Goal: Task Accomplishment & Management: Complete application form

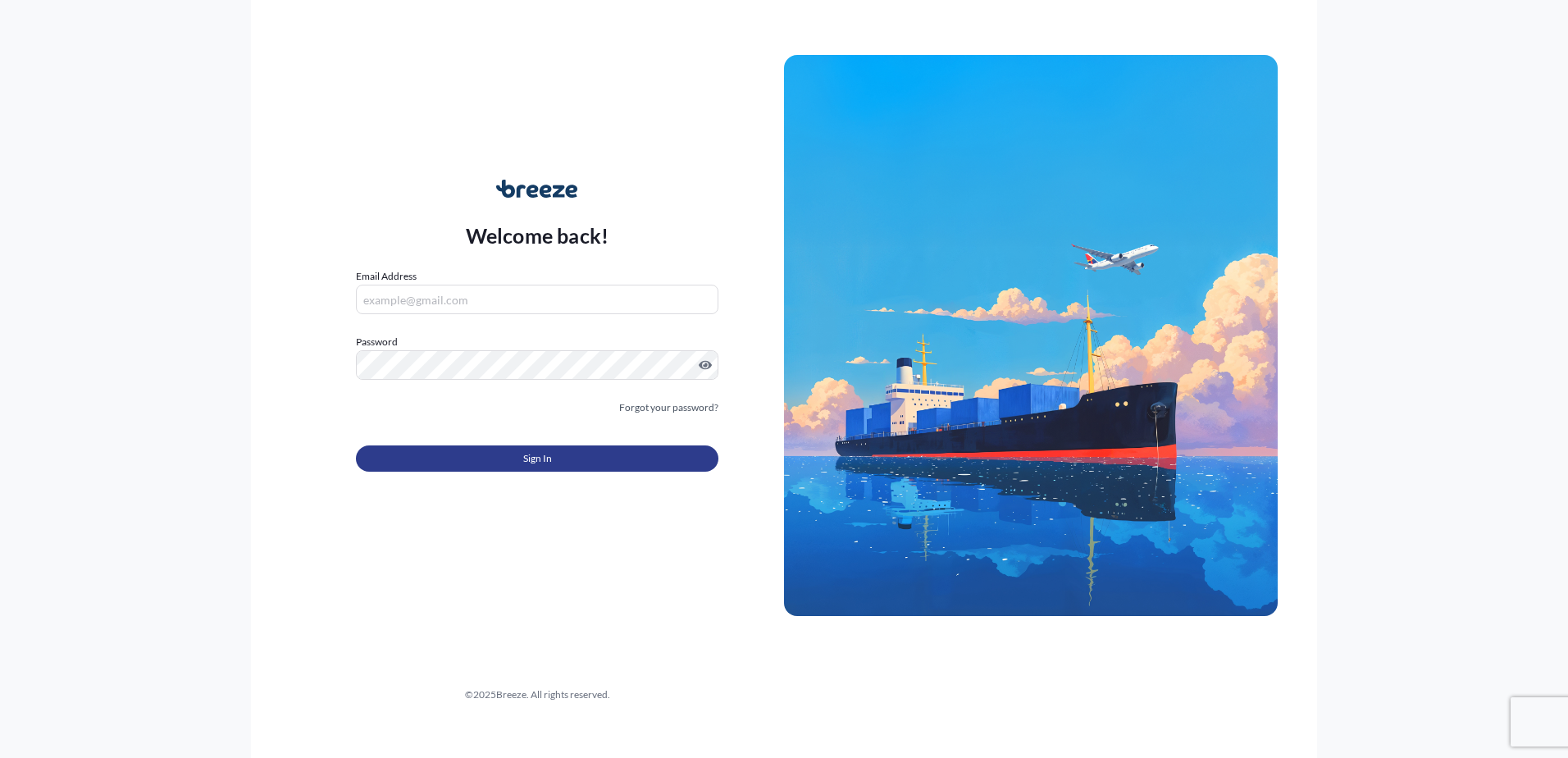
type input "[EMAIL_ADDRESS][DOMAIN_NAME]"
click at [548, 463] on span "Sign In" at bounding box center [537, 458] width 29 height 16
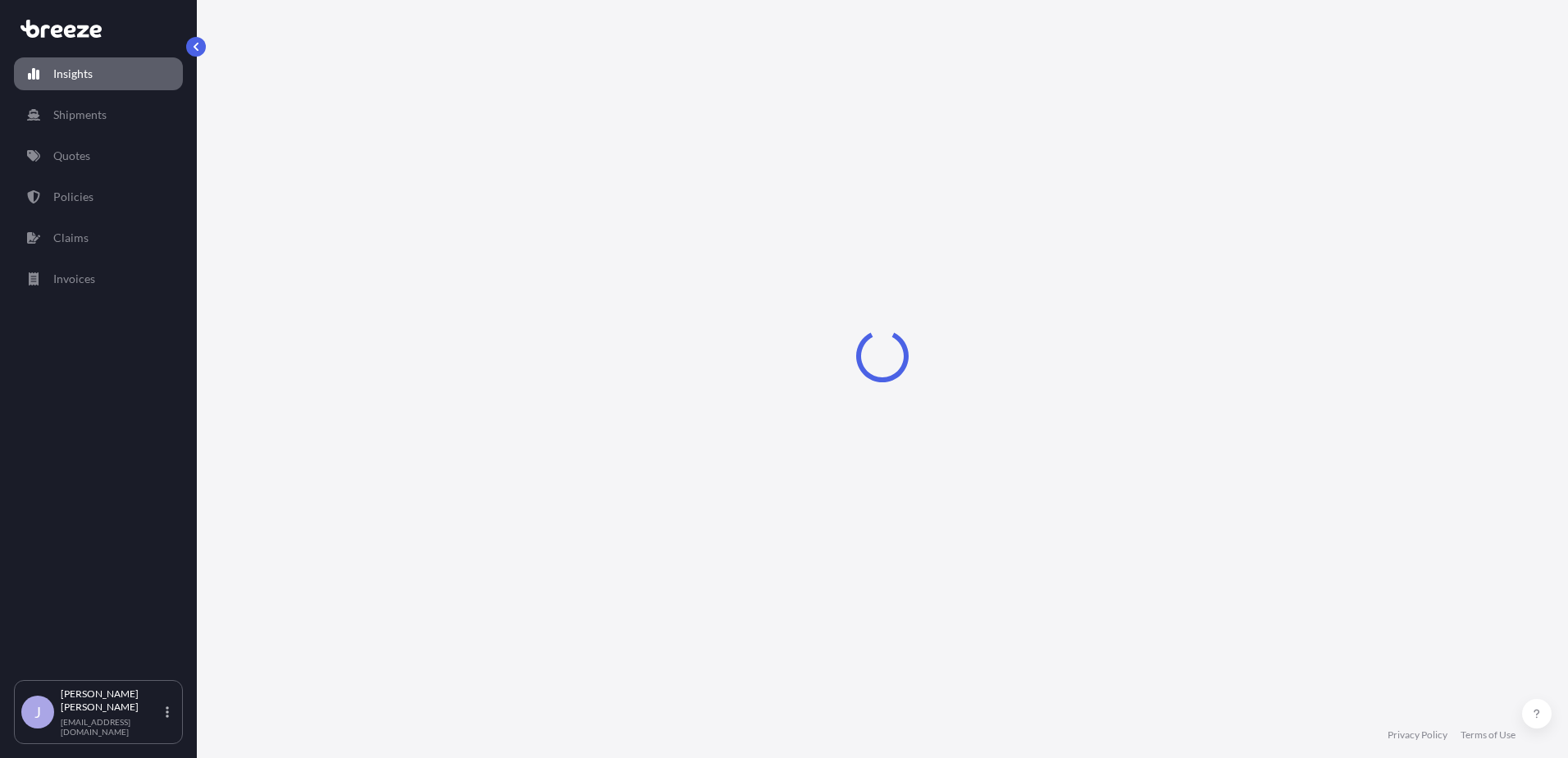
select select "2025"
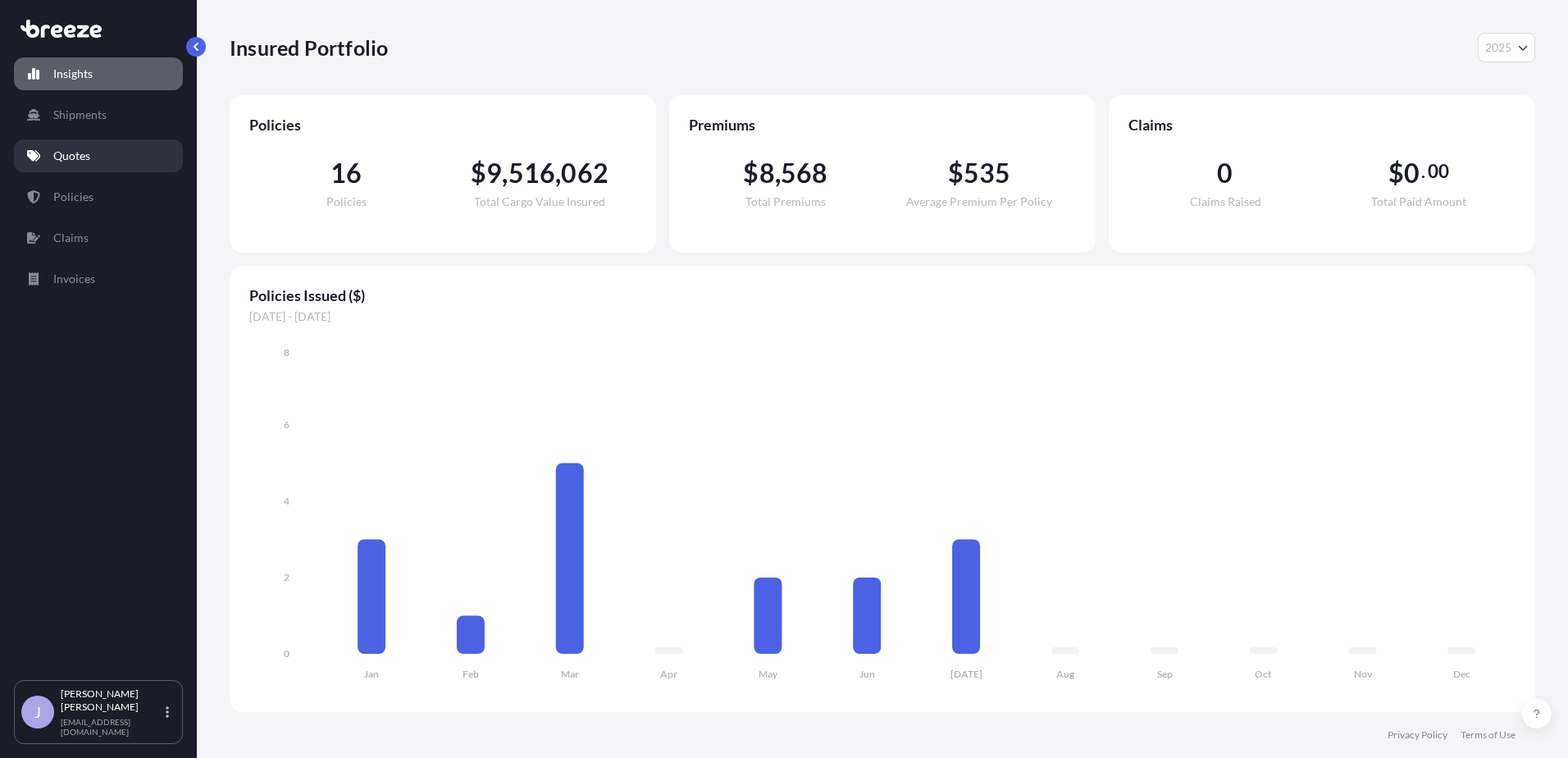
click at [78, 162] on p "Quotes" at bounding box center [72, 155] width 37 height 16
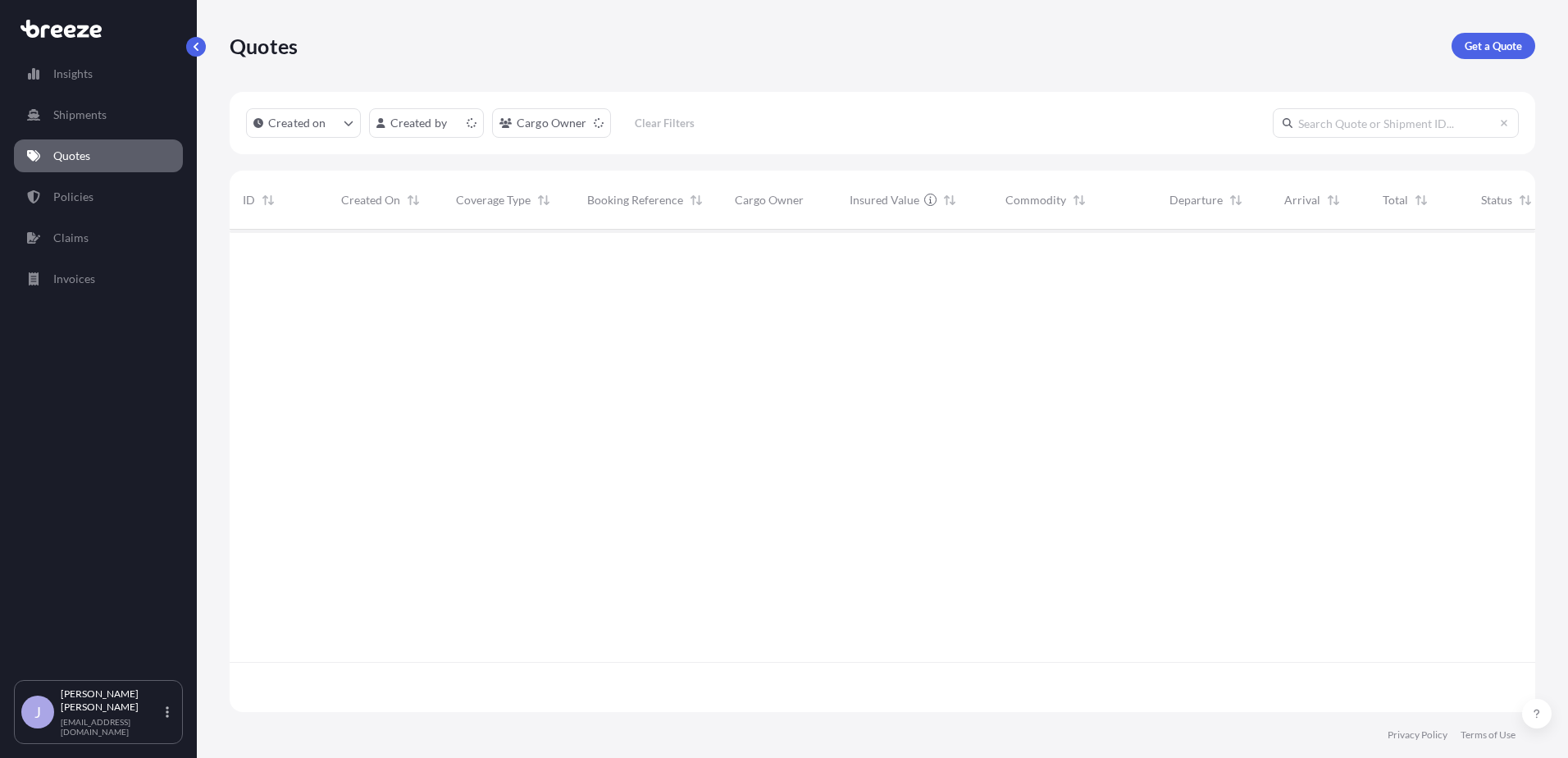
scroll to position [479, 1293]
click at [377, 256] on span "[DATE]" at bounding box center [359, 249] width 36 height 16
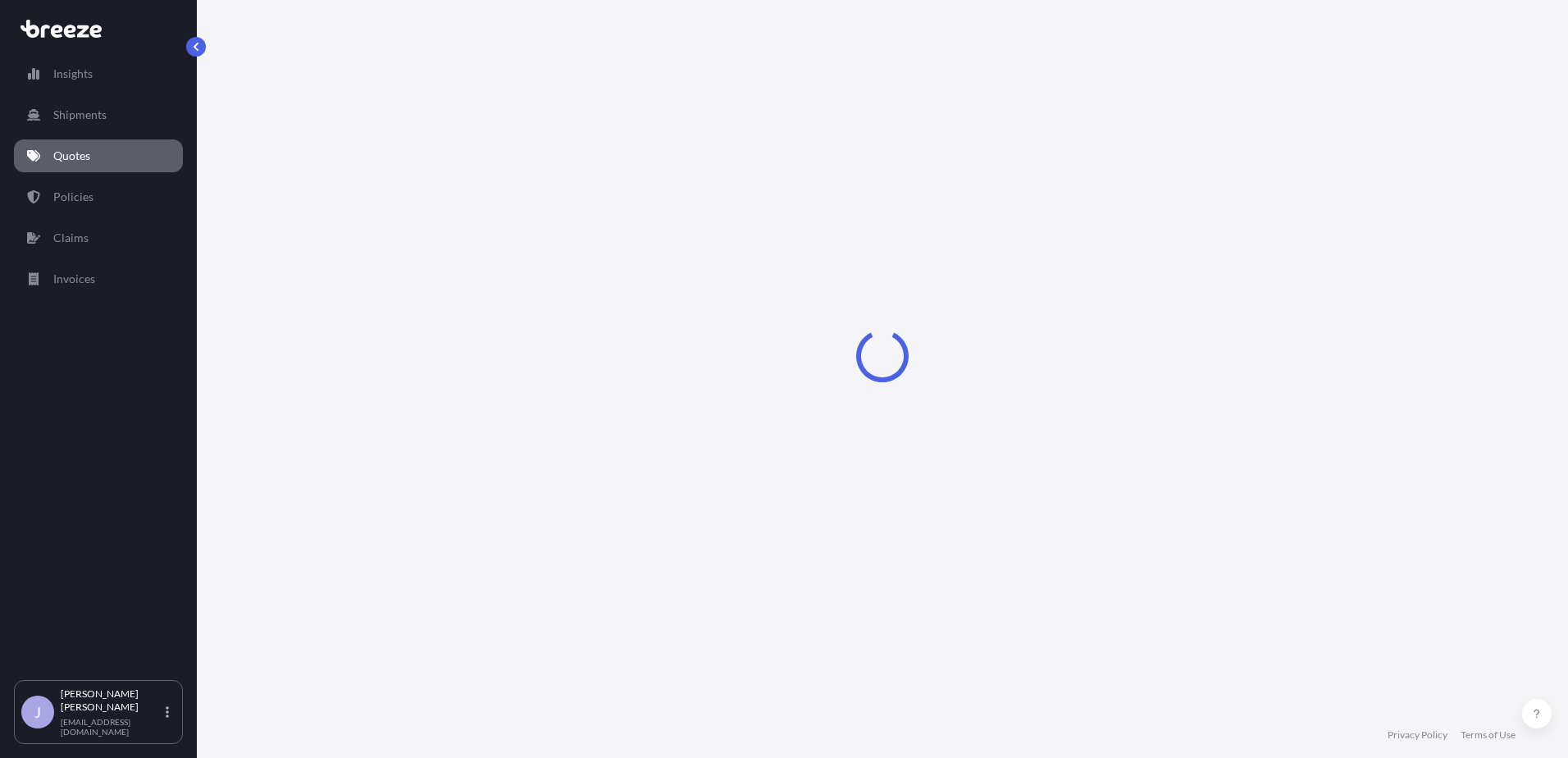
select select "Road"
select select "Sea"
select select "Road"
select select "1"
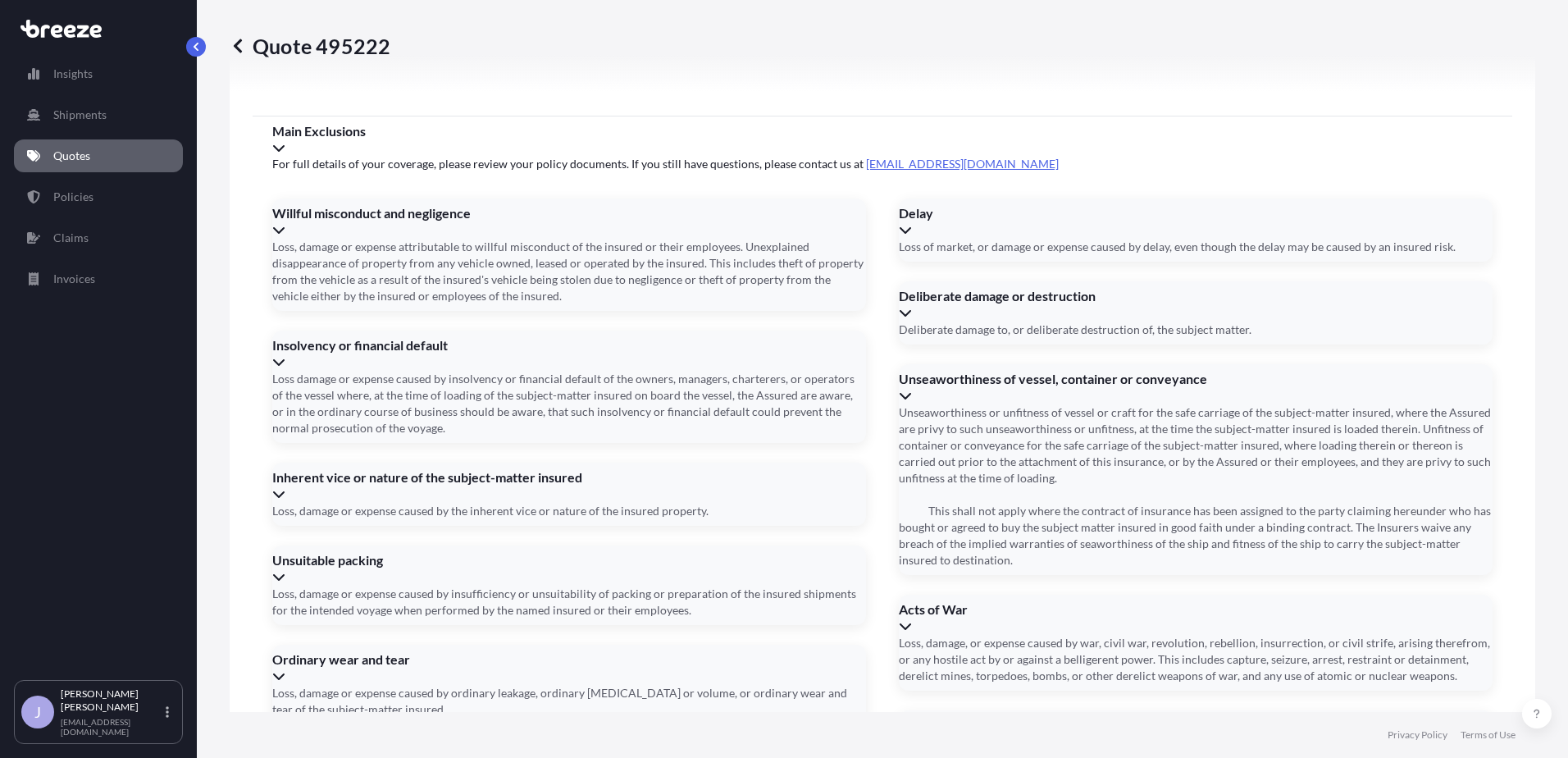
scroll to position [2344, 0]
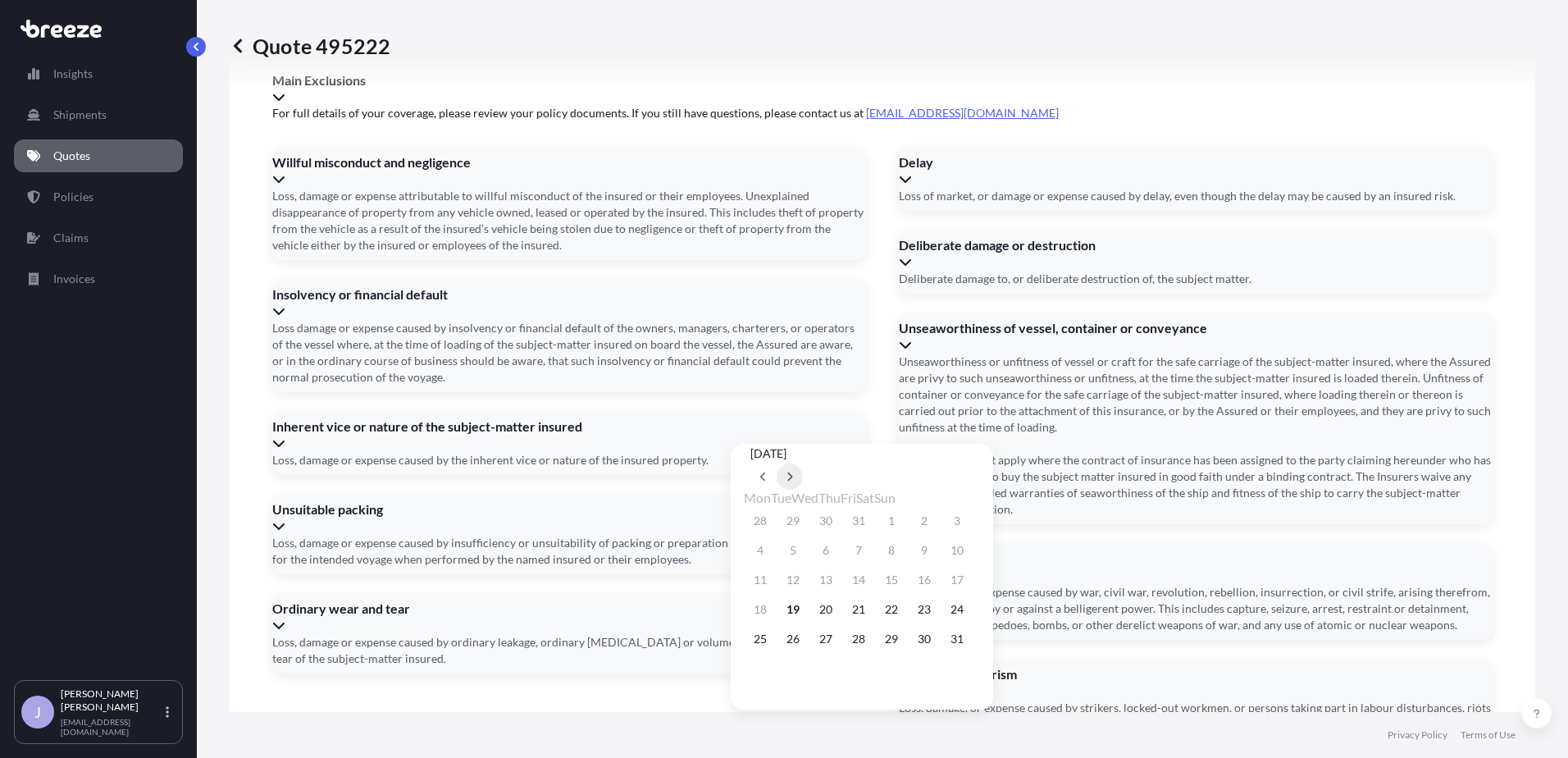
click at [803, 466] on button at bounding box center [789, 476] width 26 height 26
click at [754, 593] on button "15" at bounding box center [760, 579] width 26 height 26
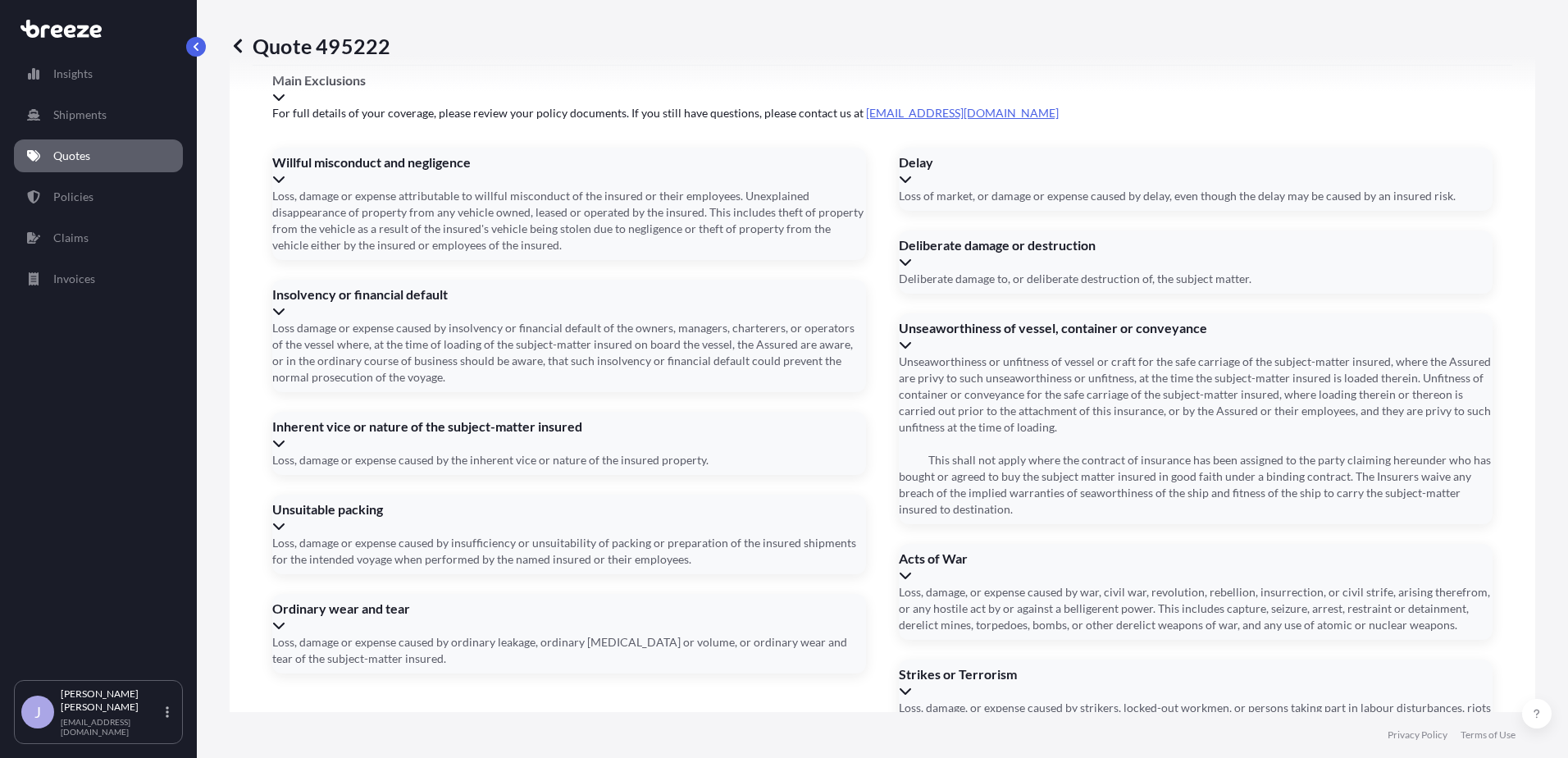
type input "[DATE]"
type input "shvan25233100f"
type input "caiu4242004"
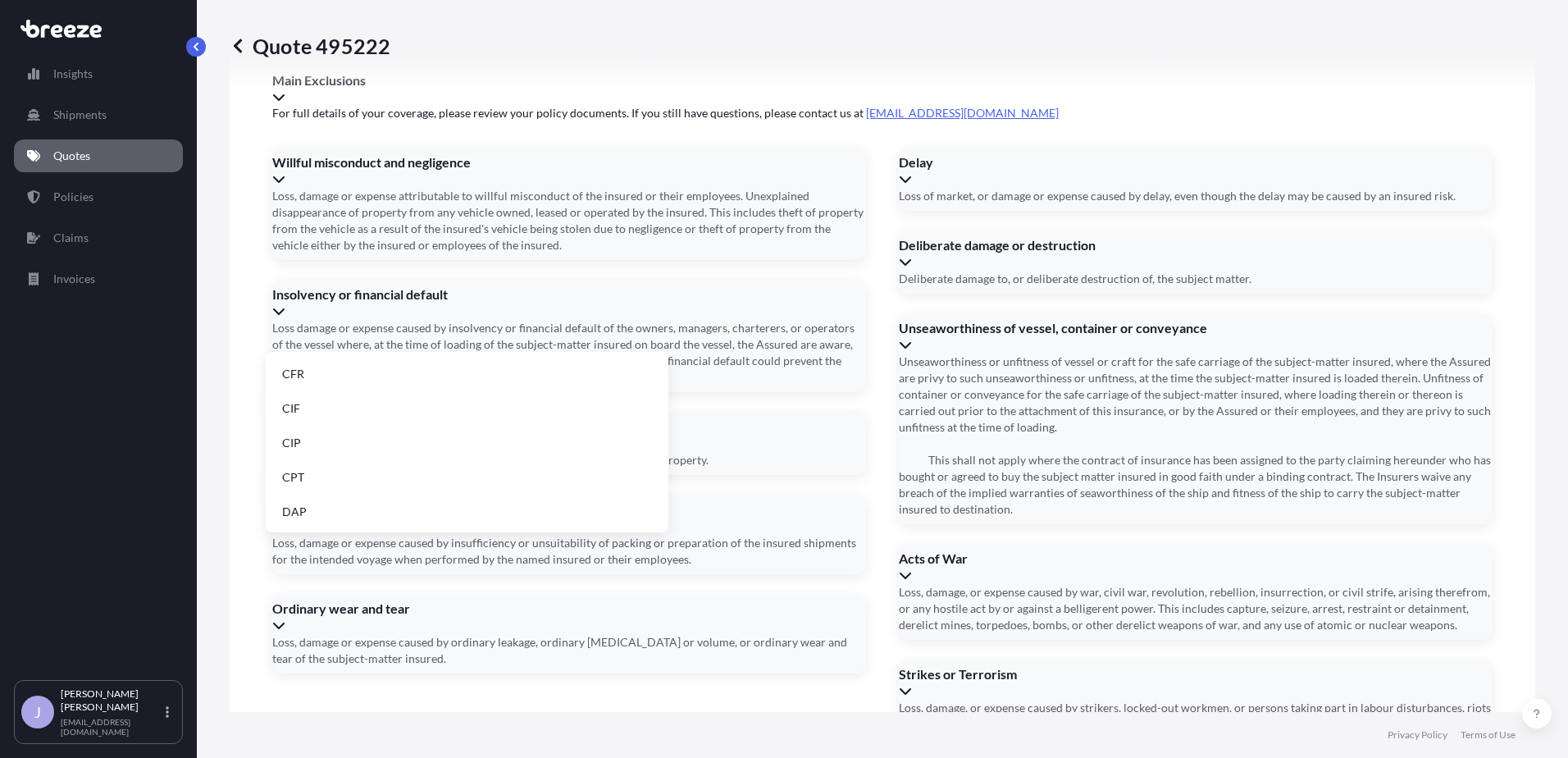
click at [373, 447] on li "EXW" at bounding box center [467, 451] width 390 height 32
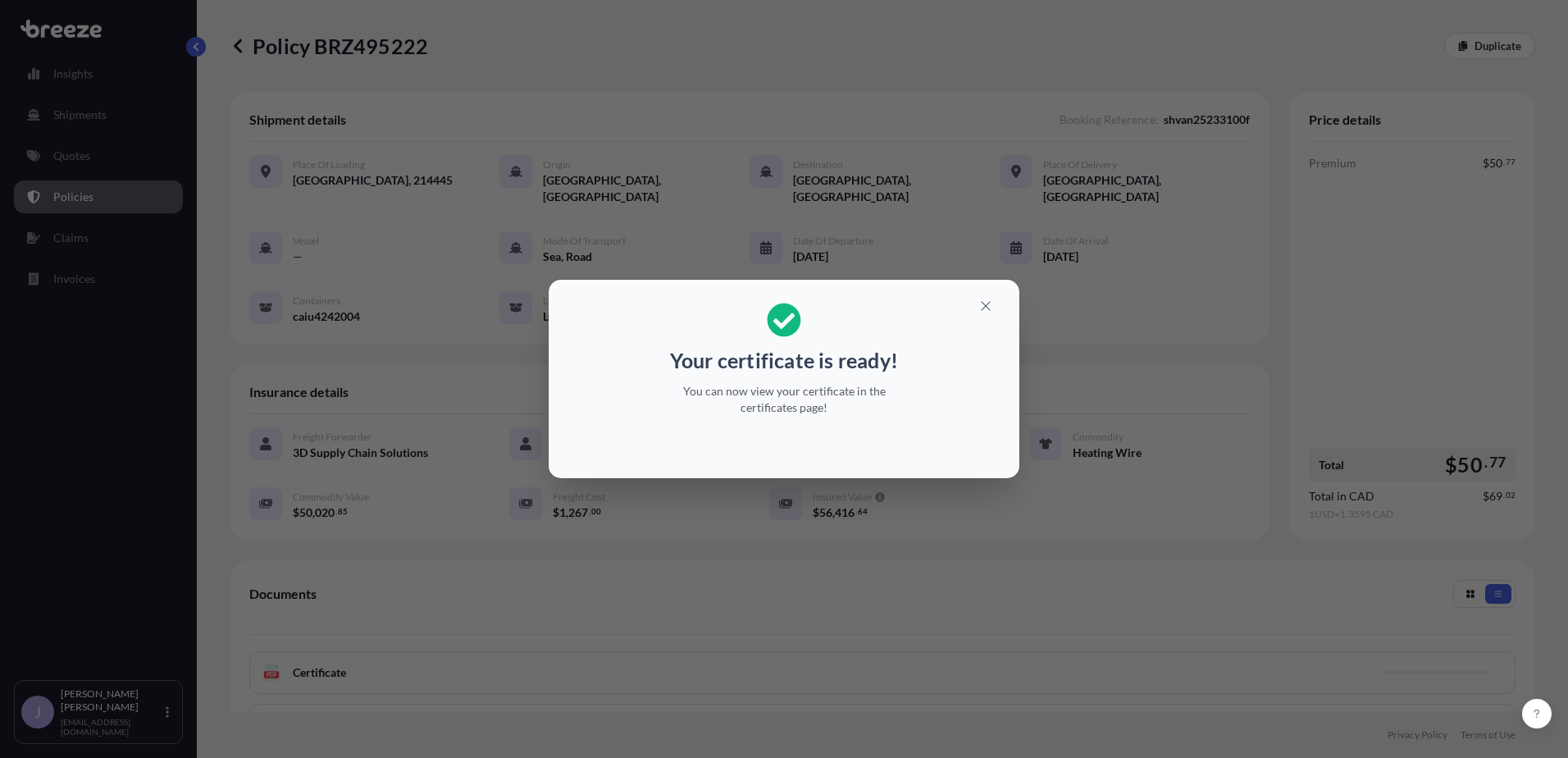
click at [960, 292] on section "Your certificate is ready! You can now view your certificate in the certificate…" at bounding box center [784, 379] width 471 height 199
click at [991, 308] on icon "button" at bounding box center [985, 305] width 14 height 14
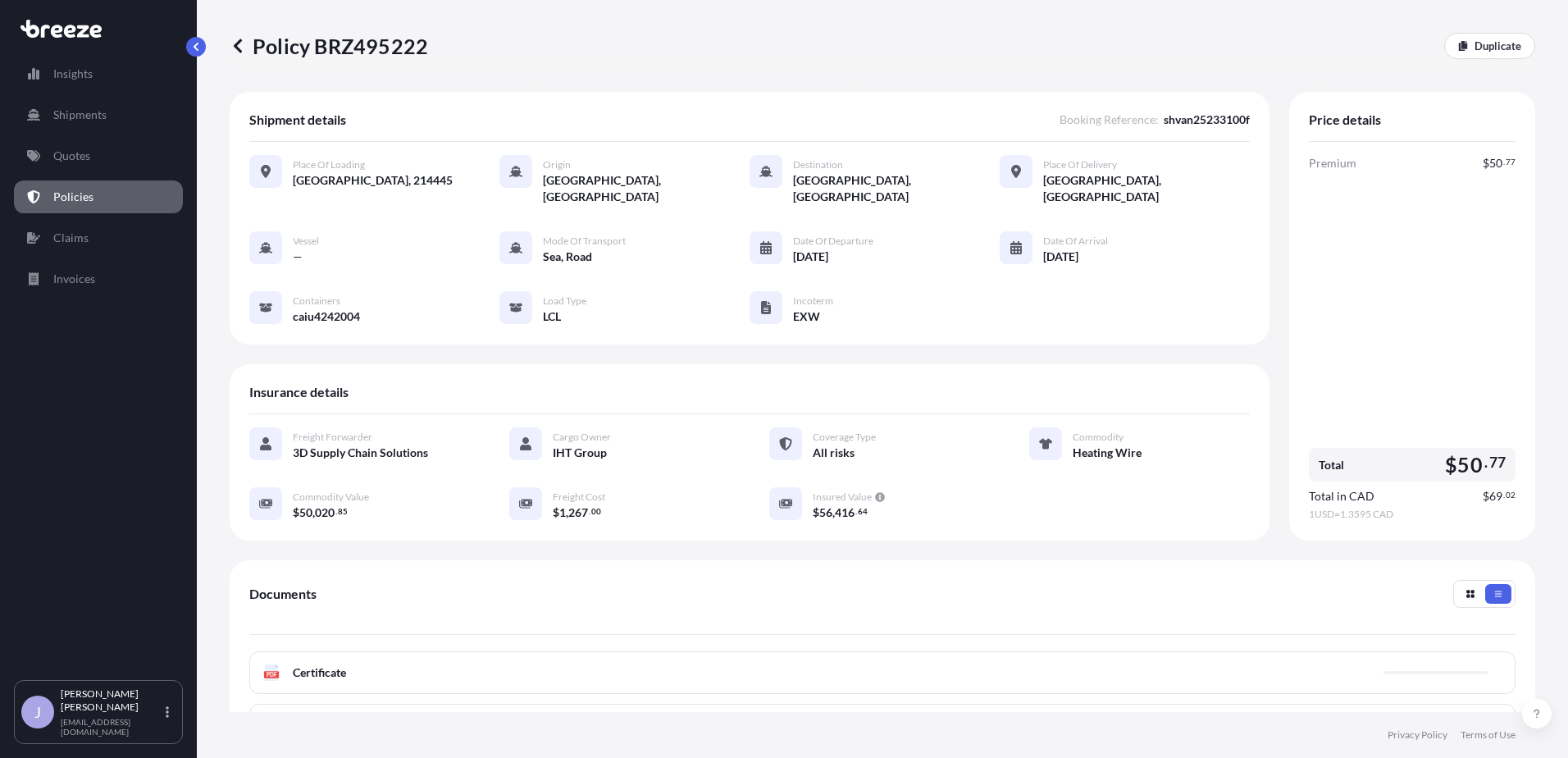
click at [90, 202] on p "Policies" at bounding box center [74, 196] width 40 height 16
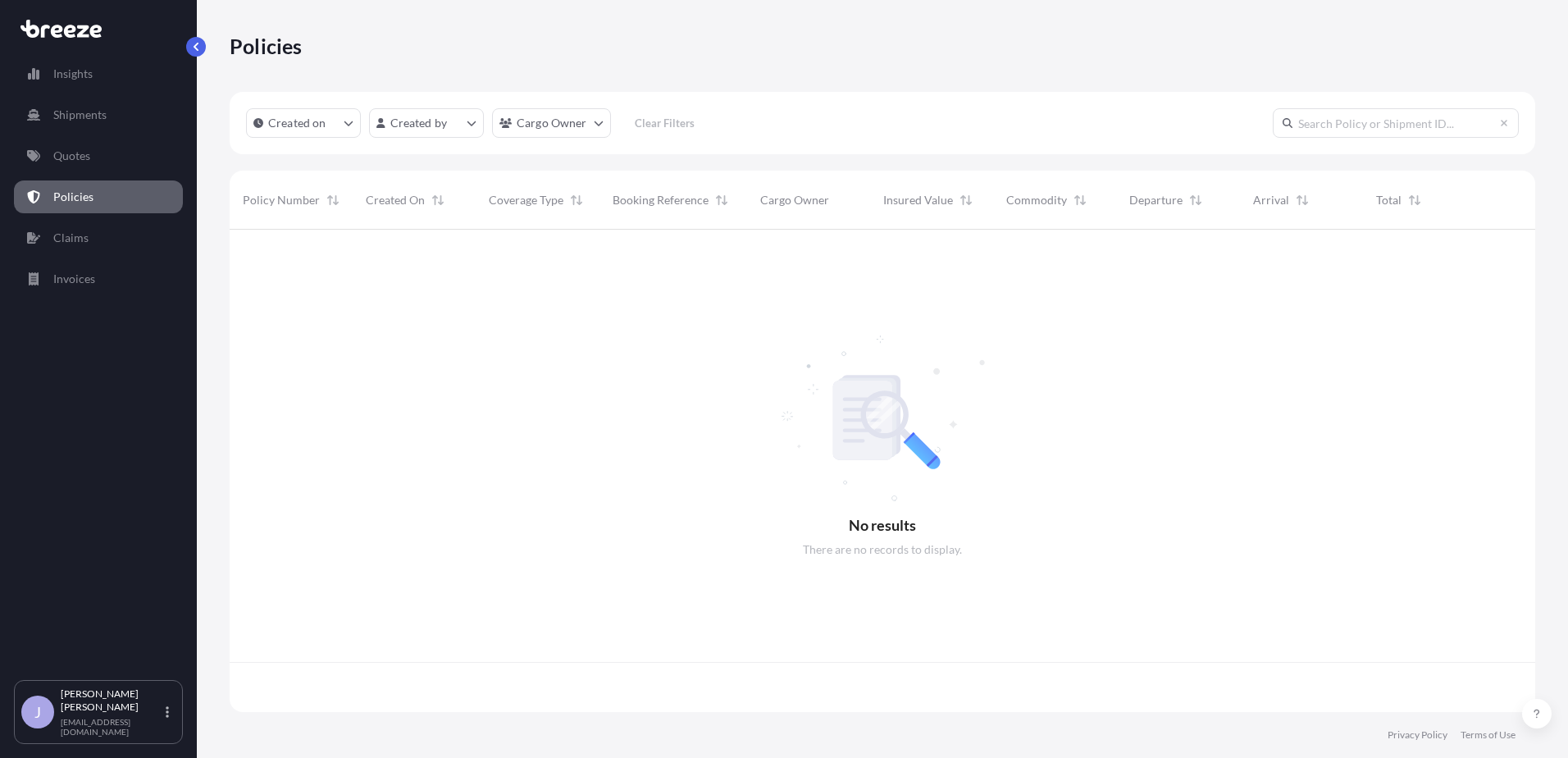
scroll to position [479, 1293]
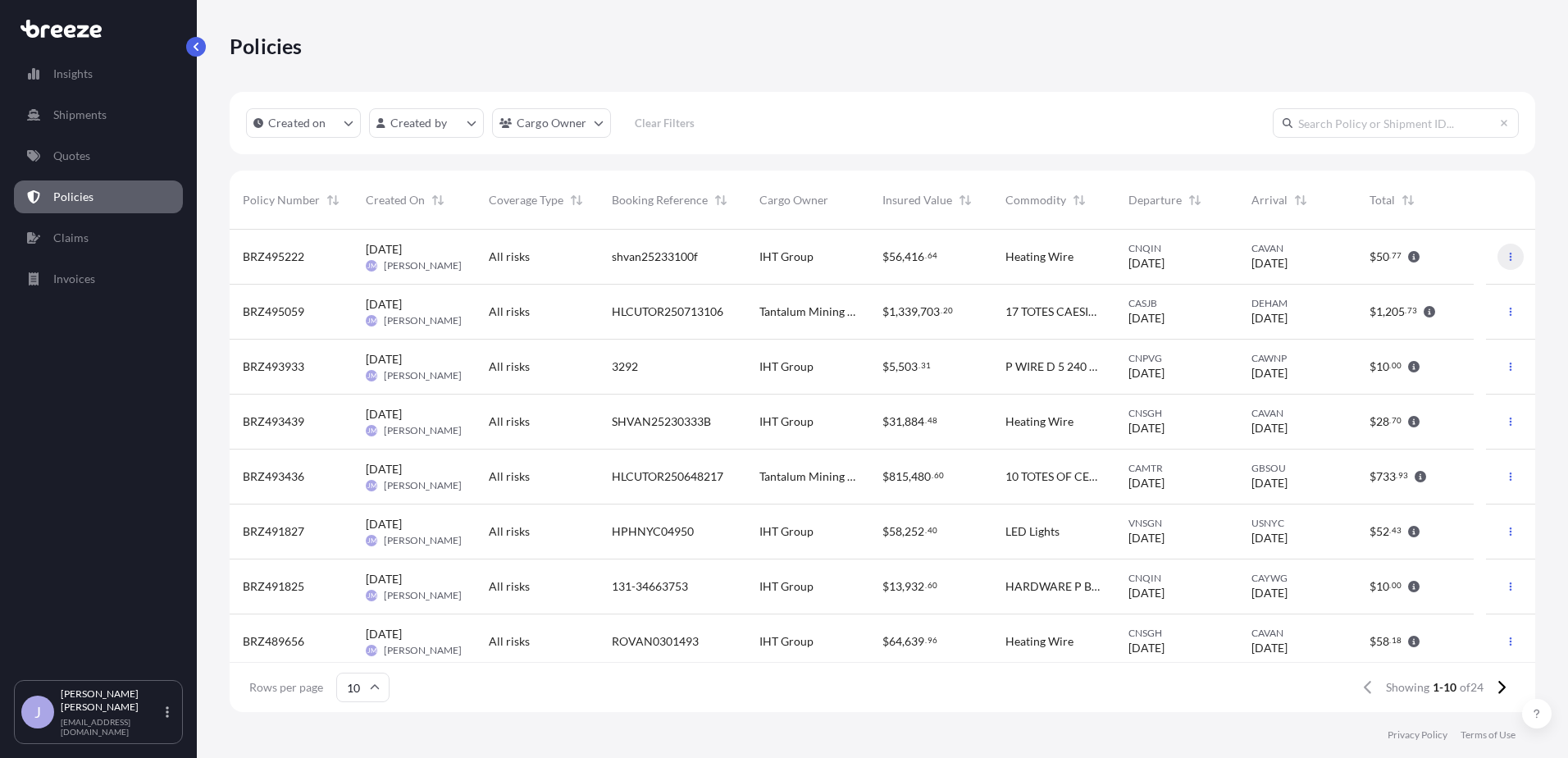
click at [1505, 252] on icon "button" at bounding box center [1510, 256] width 10 height 10
click at [1452, 287] on p "Download certificate" at bounding box center [1420, 289] width 107 height 16
click at [1442, 52] on div "Policies" at bounding box center [882, 45] width 1305 height 26
